Goal: Navigation & Orientation: Find specific page/section

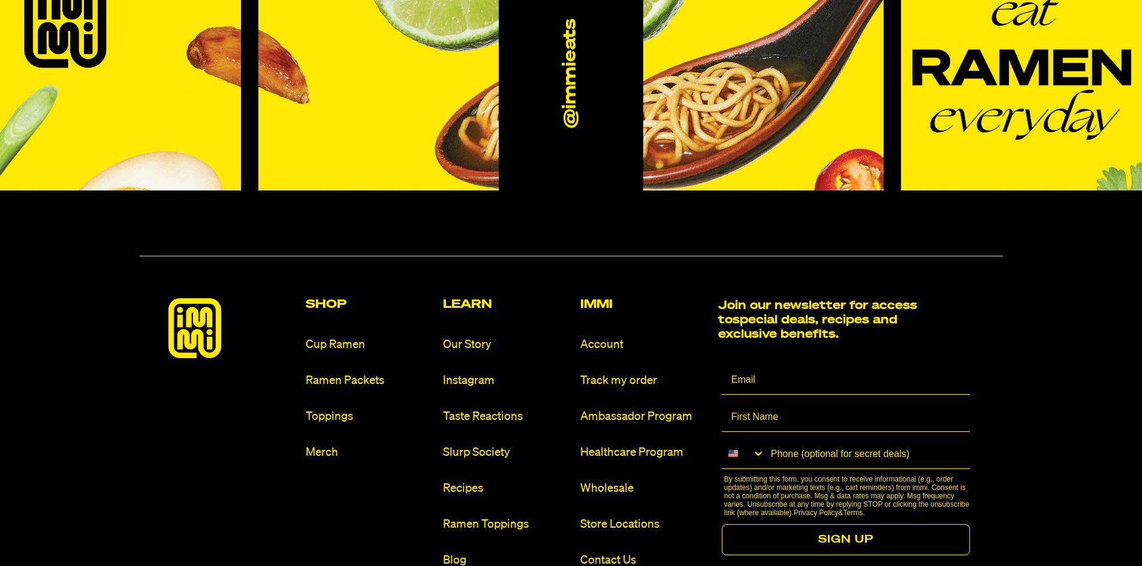
scroll to position [7192, 0]
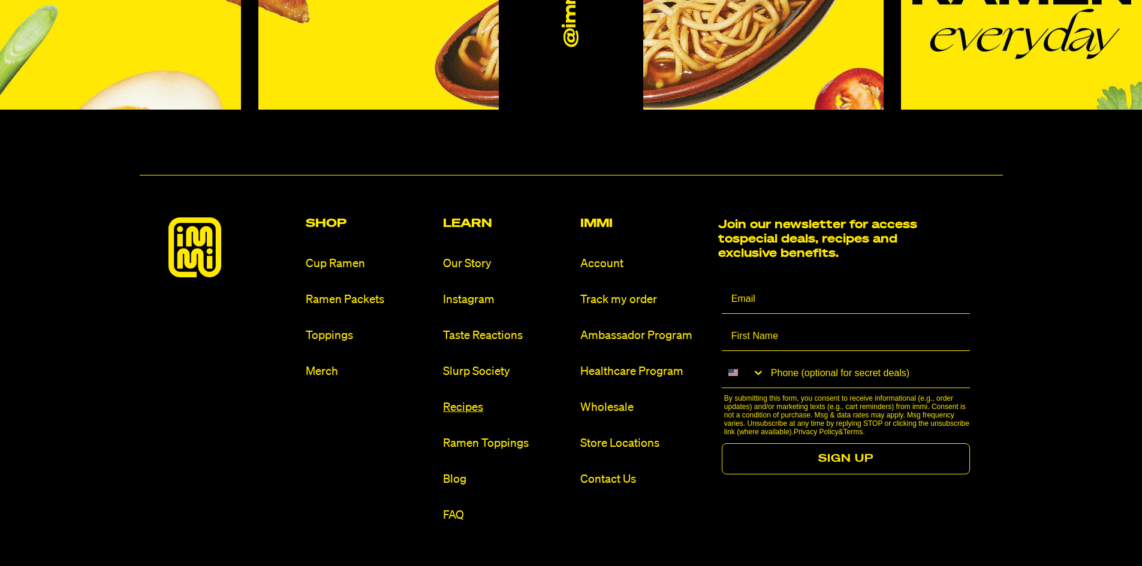
click at [467, 400] on link "Recipes" at bounding box center [507, 408] width 128 height 16
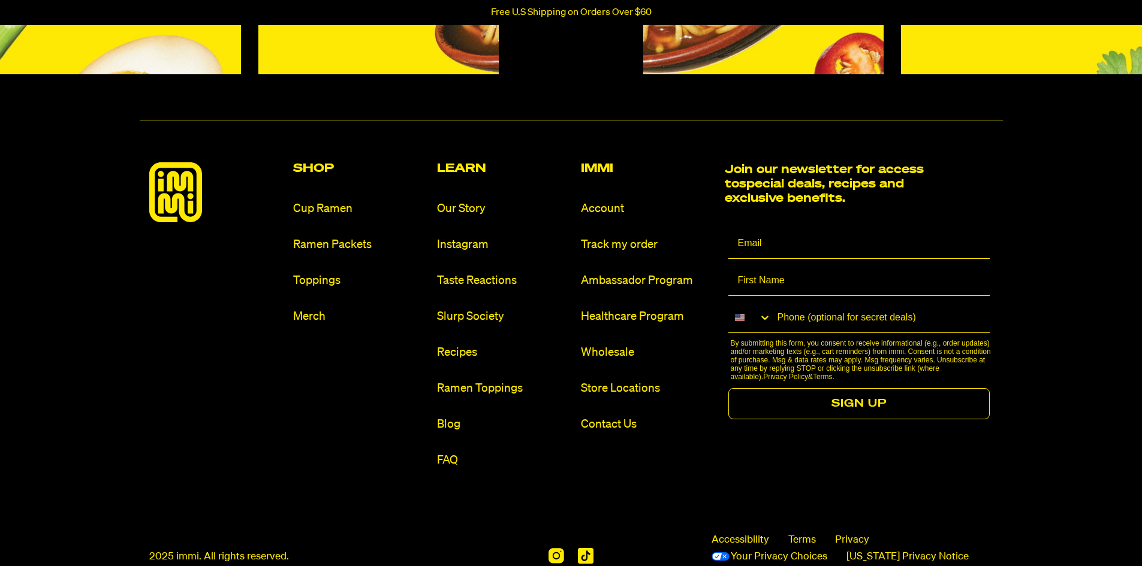
scroll to position [1498, 0]
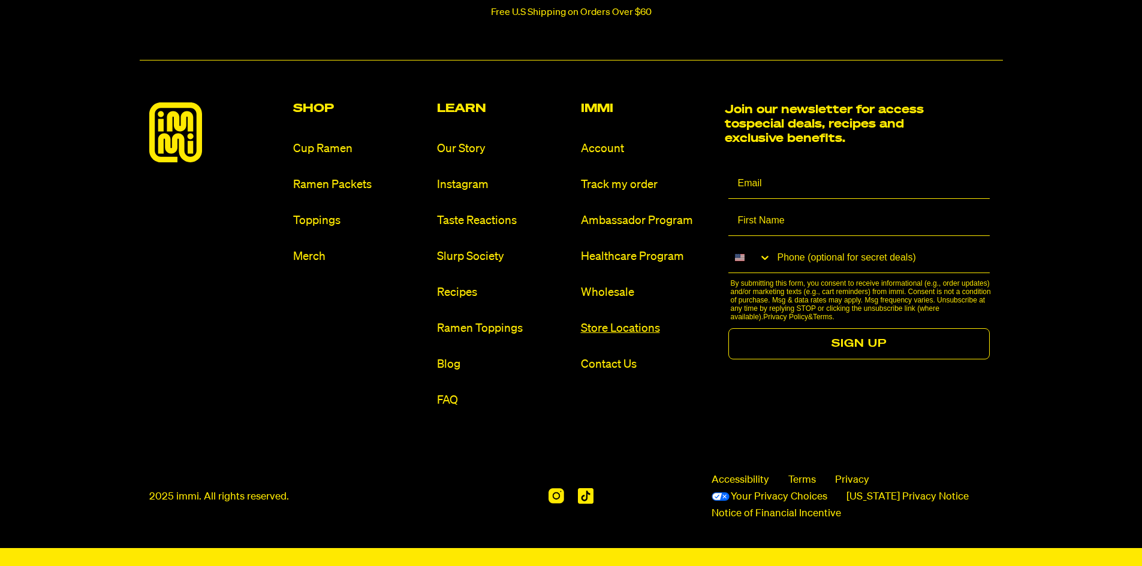
click at [604, 327] on link "Store Locations" at bounding box center [648, 329] width 134 height 16
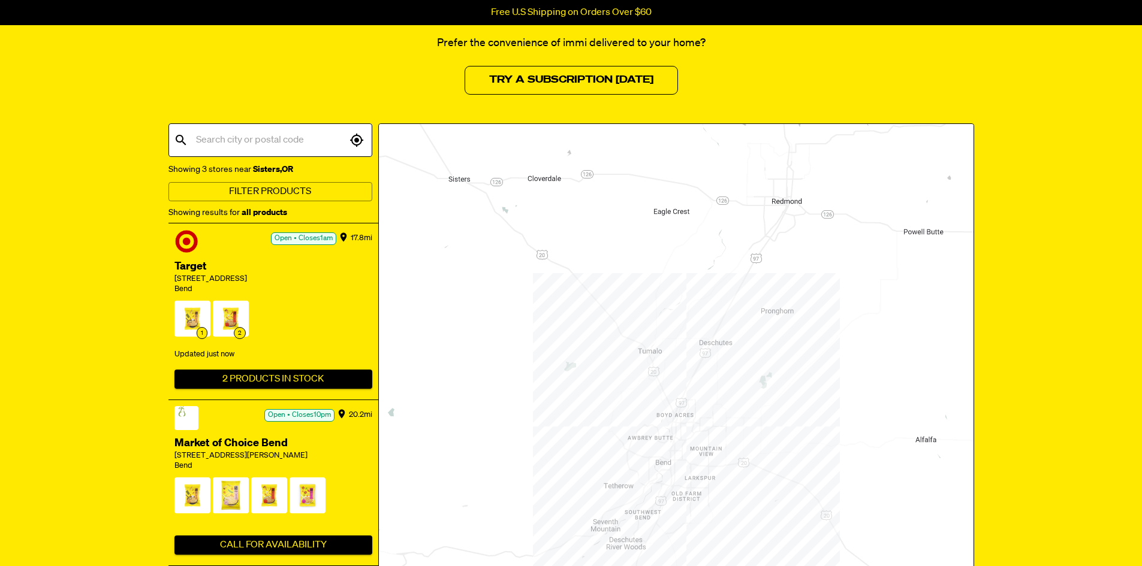
scroll to position [120, 0]
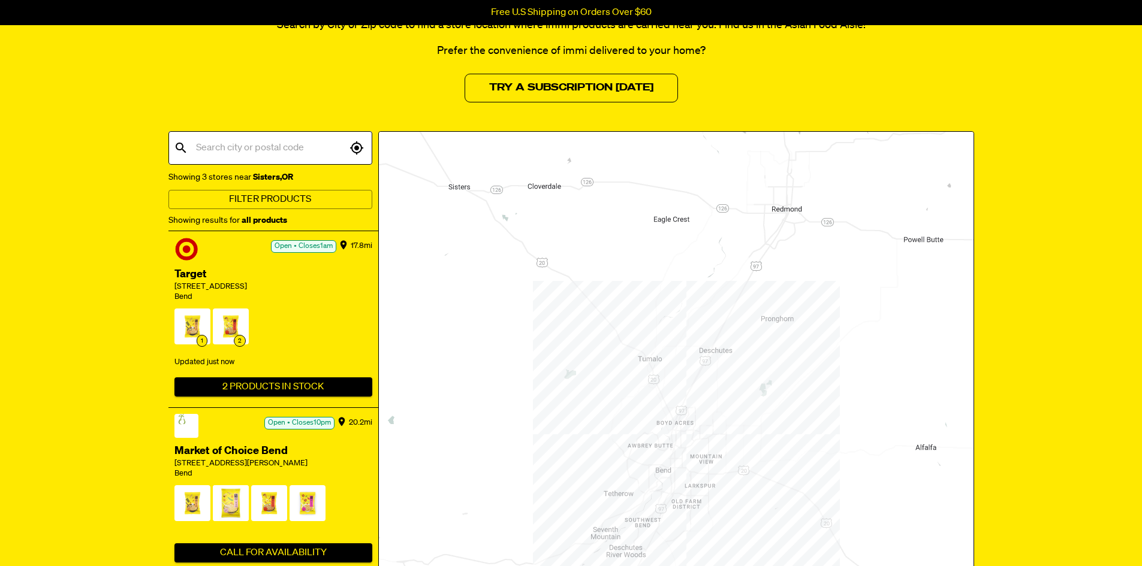
click at [230, 150] on input "text" at bounding box center [269, 148] width 153 height 23
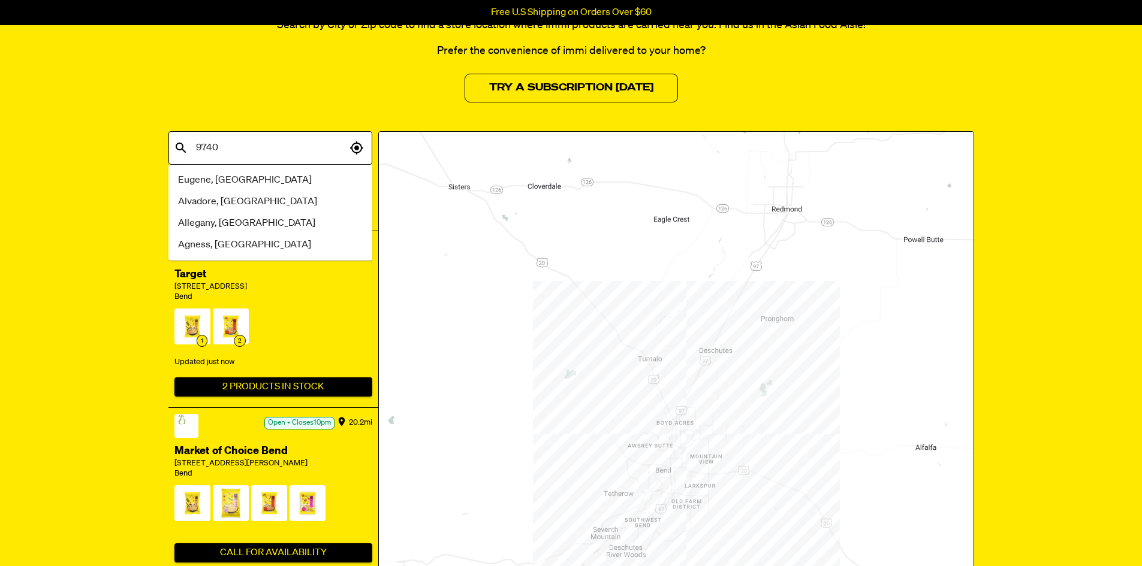
type input "97404"
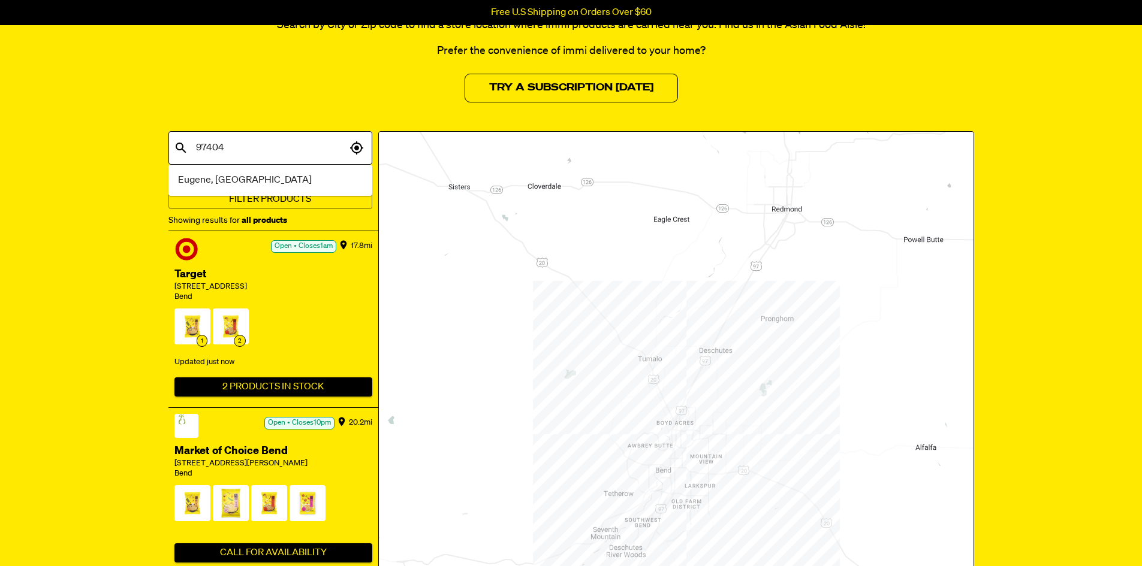
click at [206, 179] on span "Eugene, [GEOGRAPHIC_DATA]" at bounding box center [245, 180] width 134 height 14
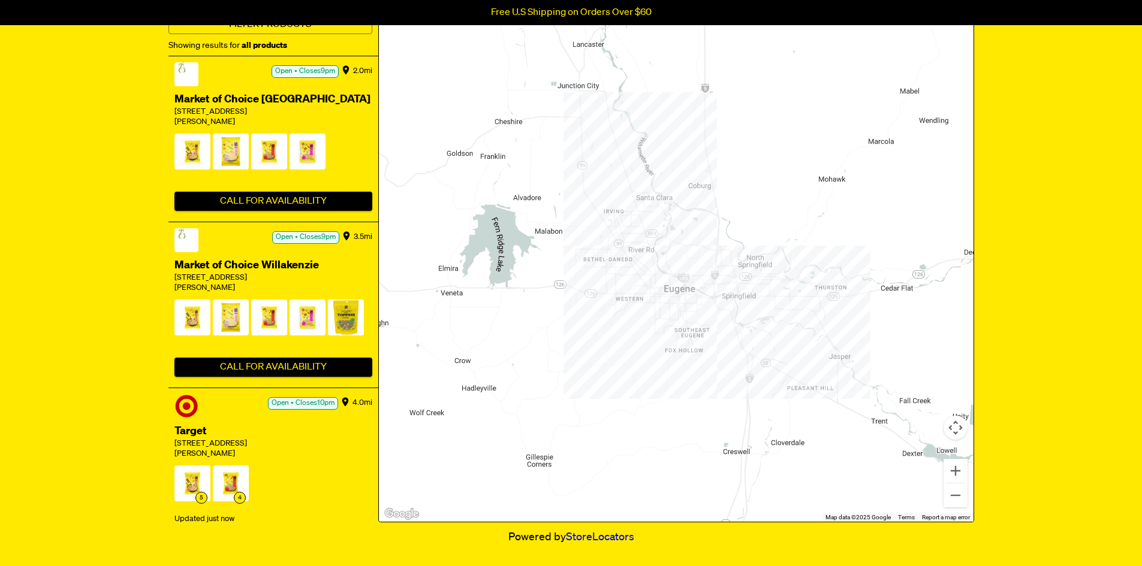
scroll to position [300, 0]
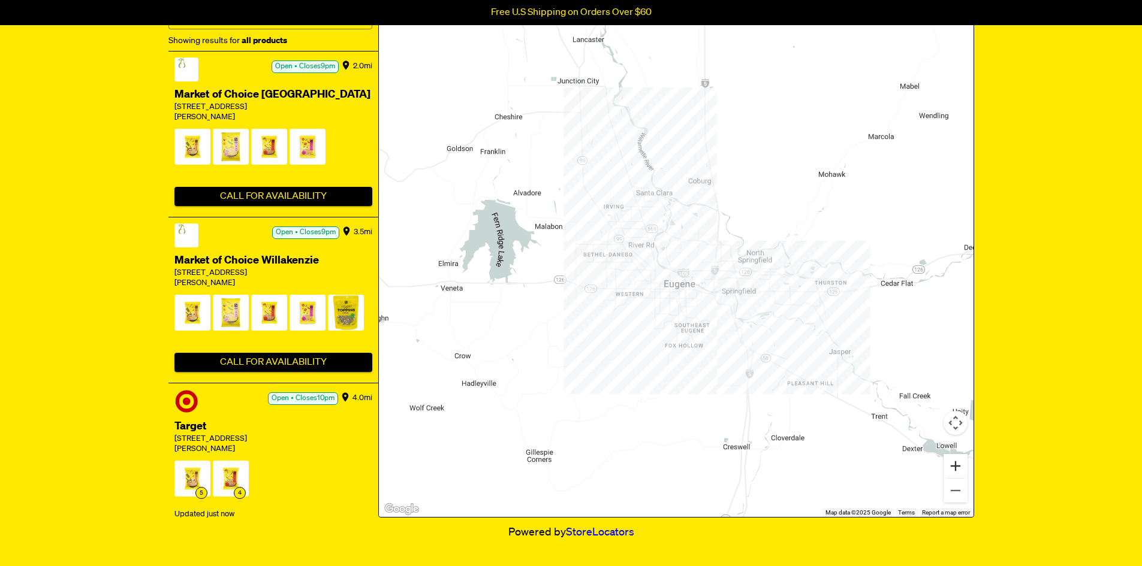
click at [952, 467] on button "Zoom in" at bounding box center [955, 466] width 24 height 24
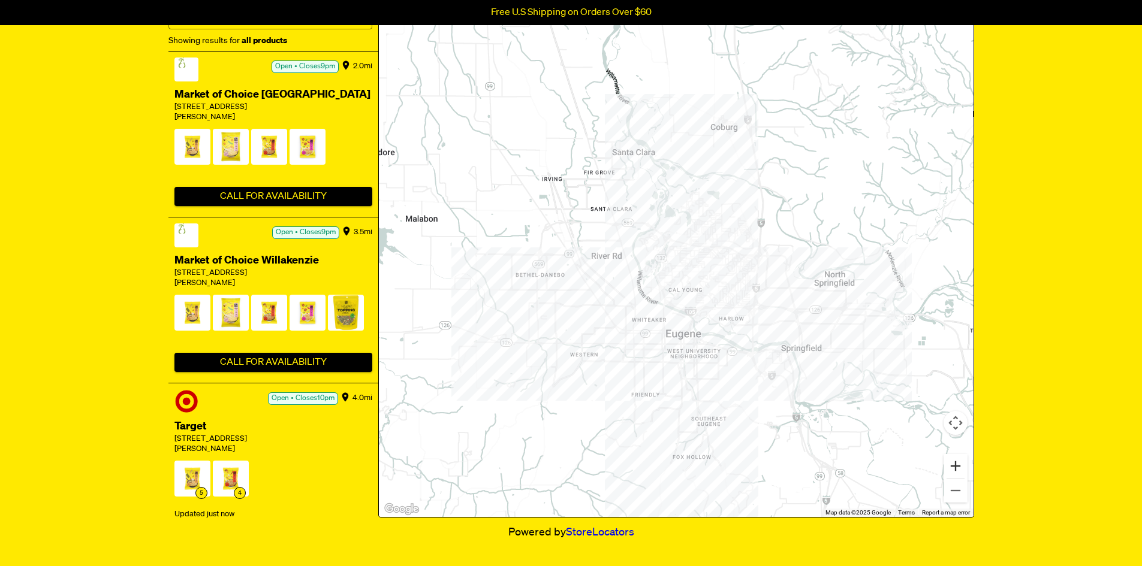
click at [952, 467] on button "Zoom in" at bounding box center [955, 466] width 24 height 24
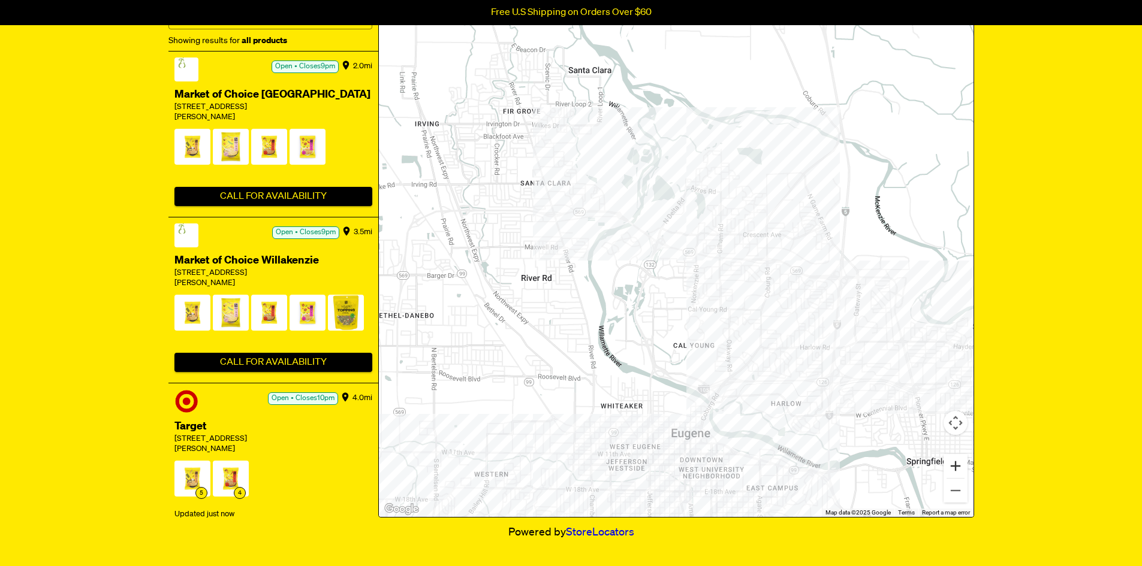
click at [952, 467] on button "Zoom in" at bounding box center [955, 466] width 24 height 24
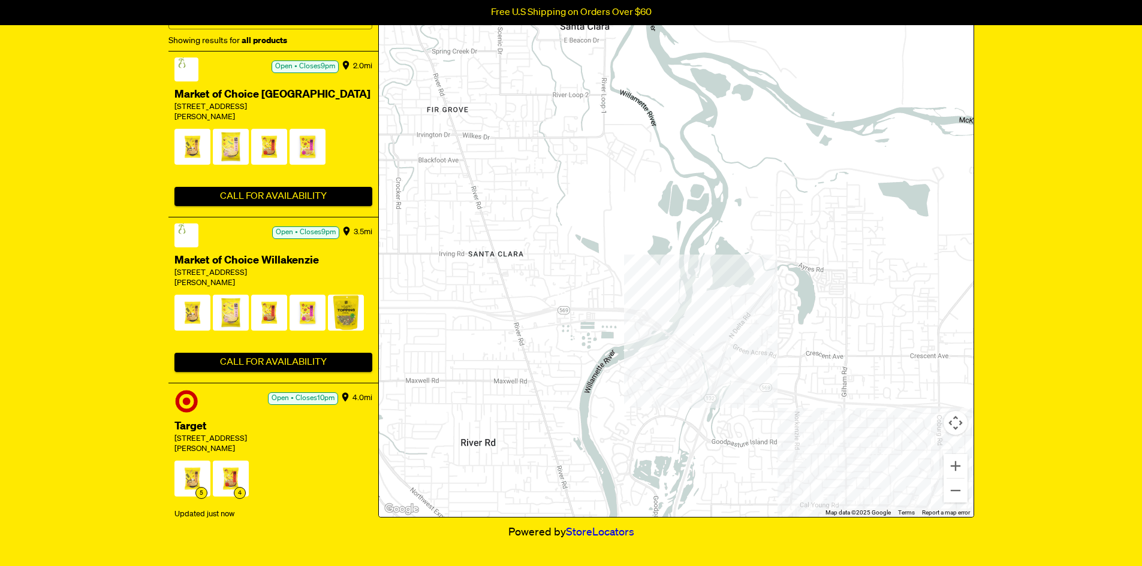
drag, startPoint x: 655, startPoint y: 333, endPoint x: 720, endPoint y: 436, distance: 122.0
click at [736, 456] on div at bounding box center [676, 234] width 595 height 565
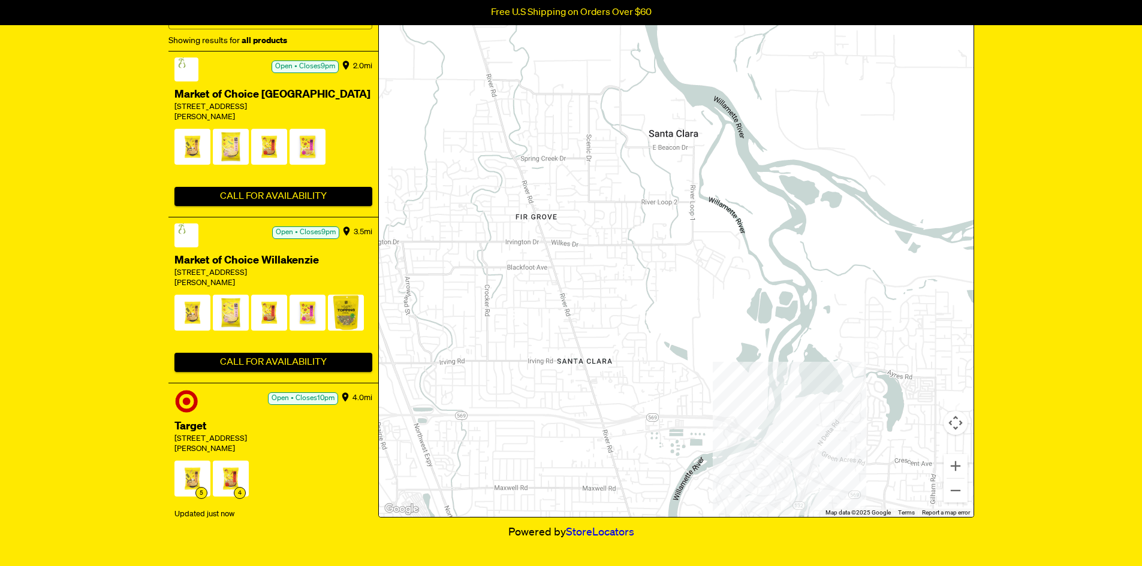
drag, startPoint x: 566, startPoint y: 294, endPoint x: 654, endPoint y: 402, distance: 139.3
click at [654, 402] on div at bounding box center [676, 234] width 595 height 565
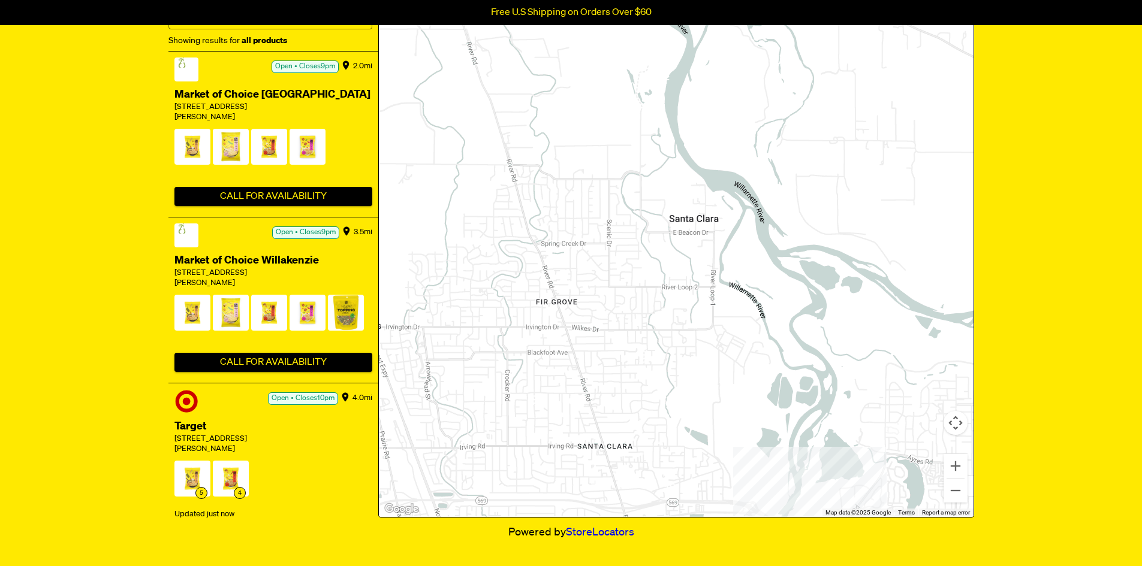
drag, startPoint x: 594, startPoint y: 297, endPoint x: 611, endPoint y: 369, distance: 74.6
click at [611, 369] on div at bounding box center [676, 234] width 595 height 565
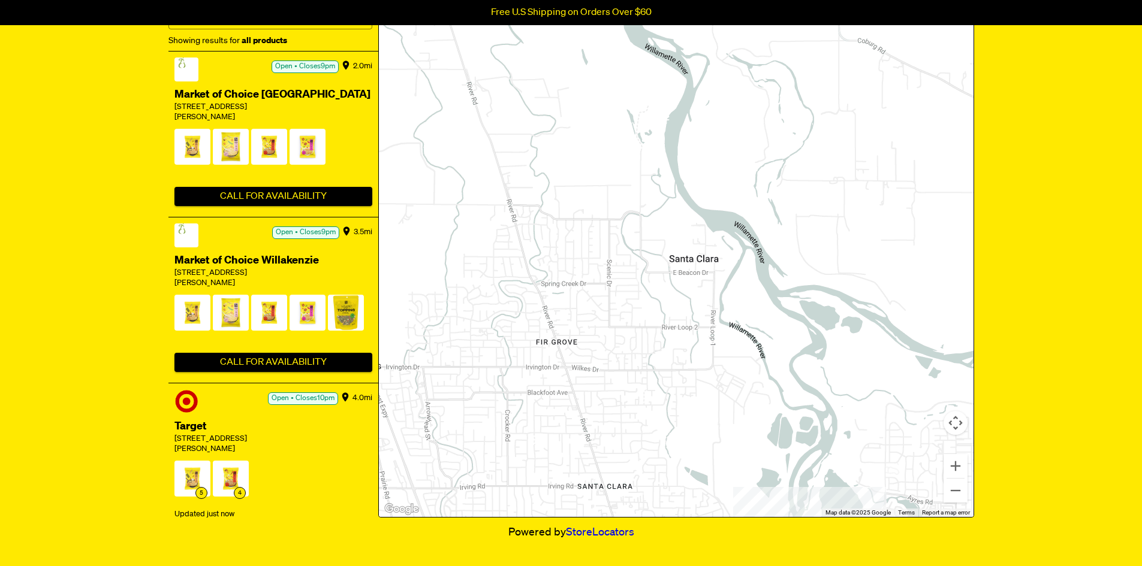
drag, startPoint x: 596, startPoint y: 258, endPoint x: 595, endPoint y: 301, distance: 43.2
click at [595, 302] on div at bounding box center [676, 234] width 595 height 565
click at [952, 468] on button "Zoom in" at bounding box center [955, 466] width 24 height 24
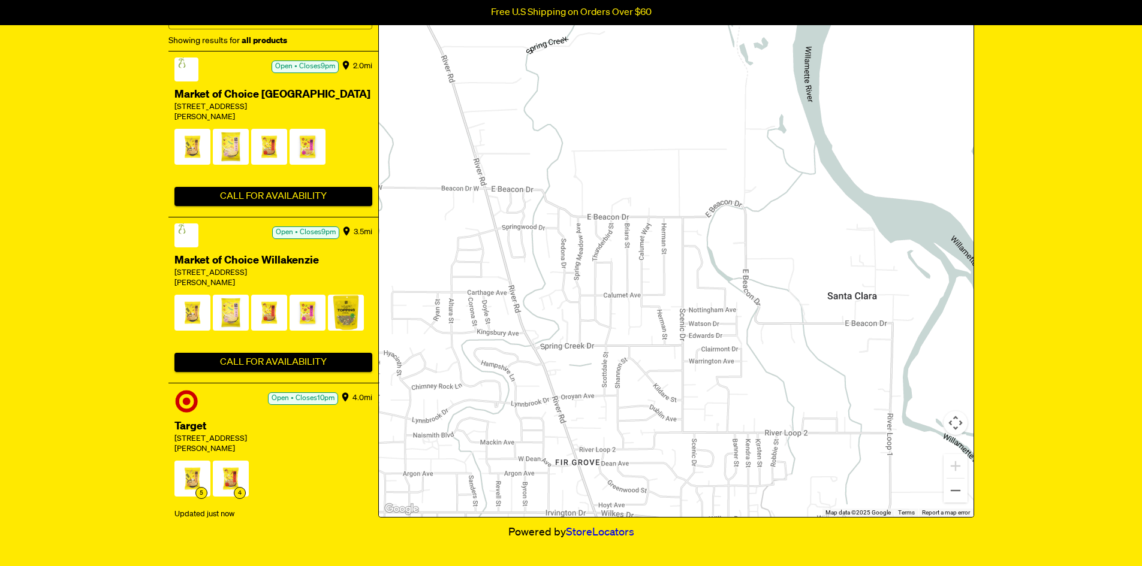
drag, startPoint x: 570, startPoint y: 335, endPoint x: 711, endPoint y: 349, distance: 141.5
click at [711, 349] on div at bounding box center [676, 234] width 595 height 565
click at [956, 494] on button "Zoom out" at bounding box center [955, 491] width 24 height 24
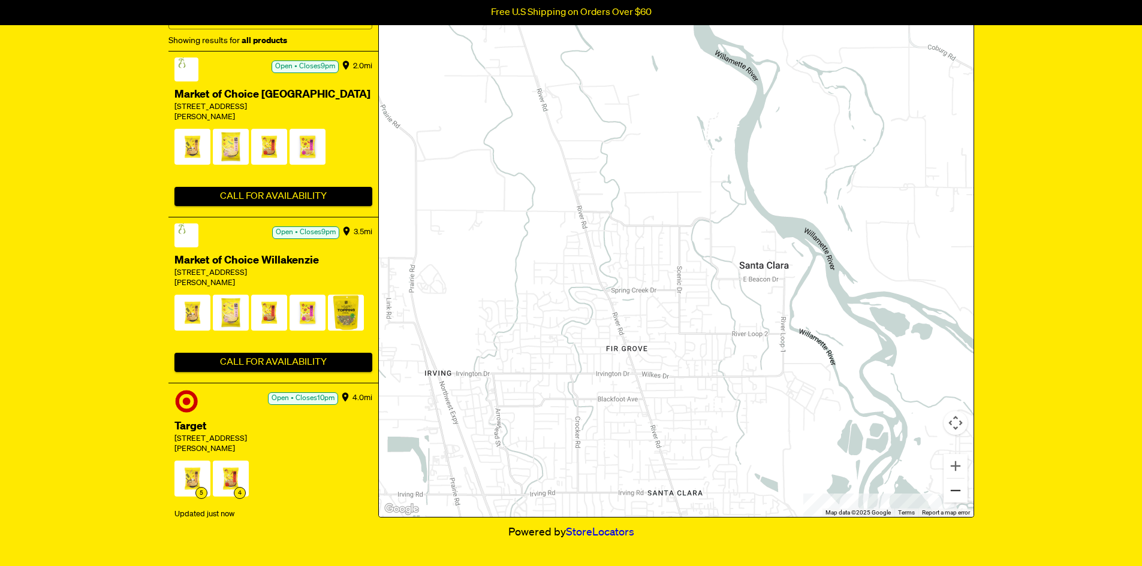
click at [955, 492] on button "Zoom out" at bounding box center [955, 491] width 24 height 24
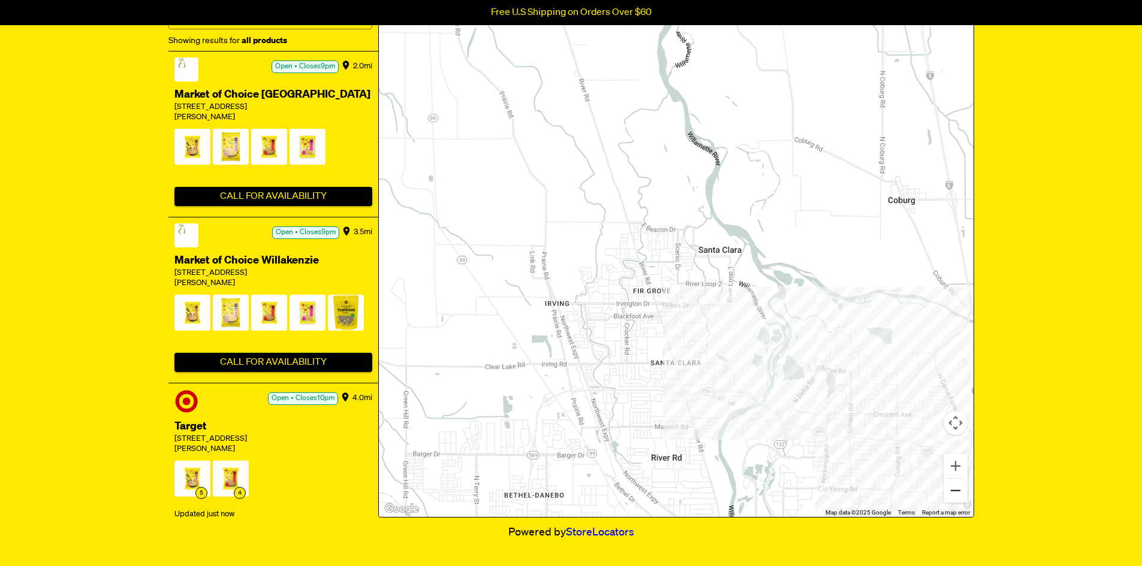
click at [955, 492] on button "Zoom out" at bounding box center [955, 491] width 24 height 24
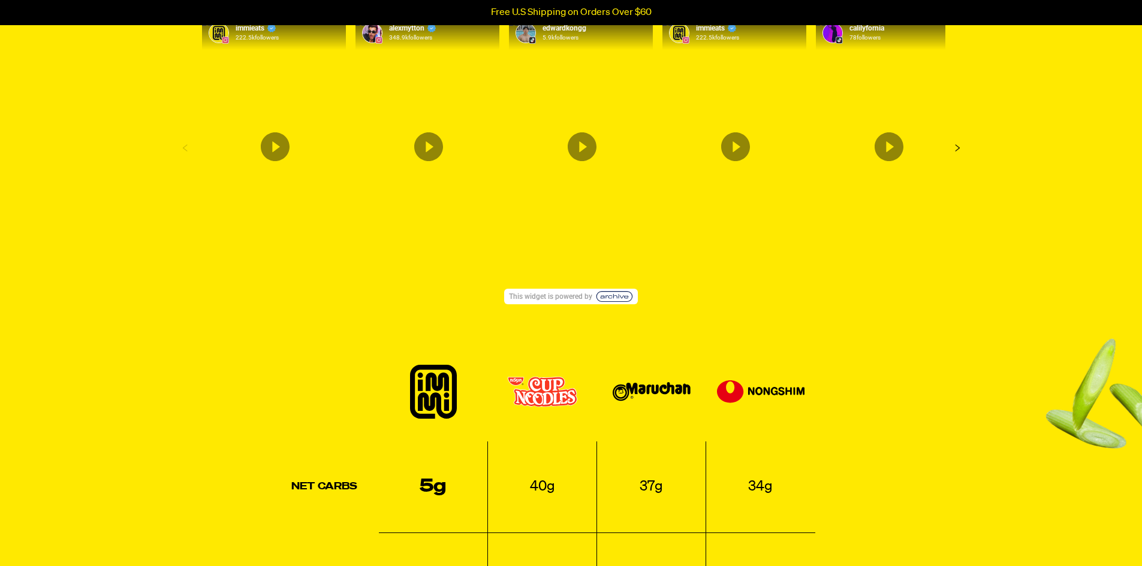
scroll to position [1019, 0]
